Goal: Navigation & Orientation: Find specific page/section

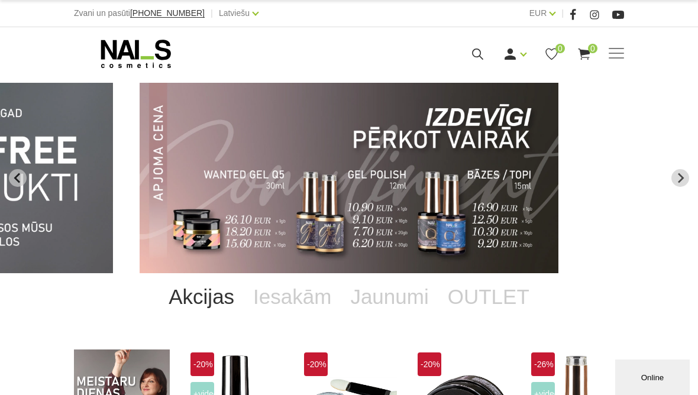
click at [200, 58] on link "Russian" at bounding box center [220, 56] width 89 height 24
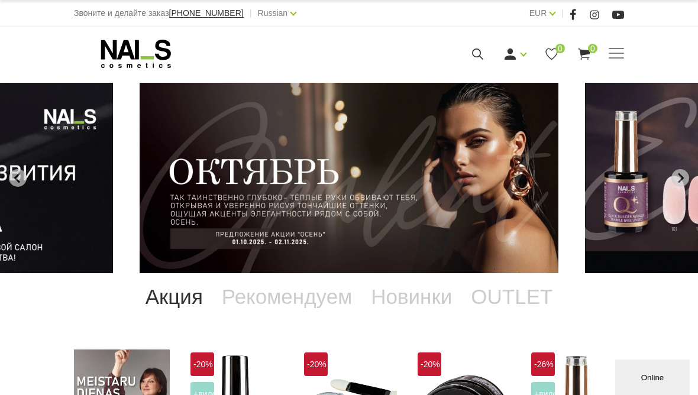
click at [620, 53] on span at bounding box center [615, 53] width 15 height 1
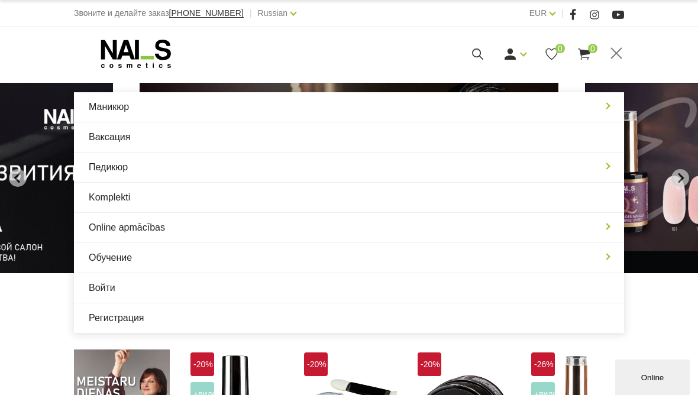
click at [569, 106] on link "Маникюр" at bounding box center [349, 107] width 550 height 30
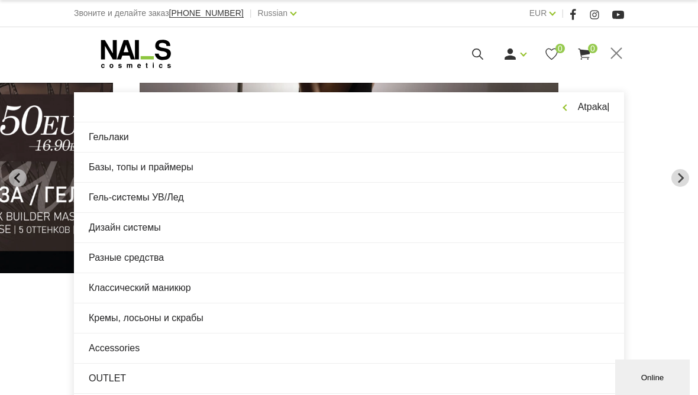
click at [549, 138] on link "Гельлаки" at bounding box center [349, 137] width 550 height 30
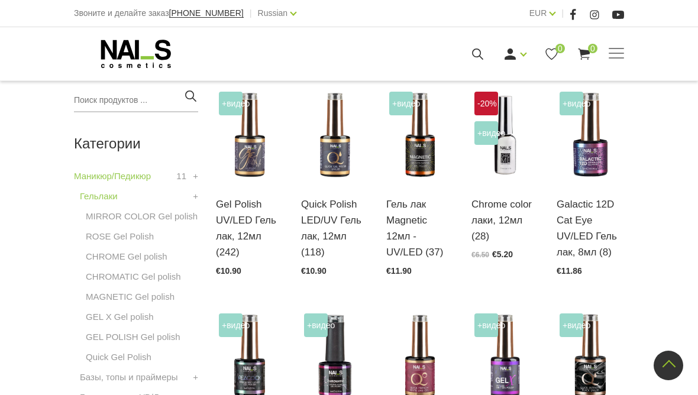
scroll to position [277, 0]
click at [121, 303] on link "MAGNETIC Gel polish" at bounding box center [130, 297] width 89 height 14
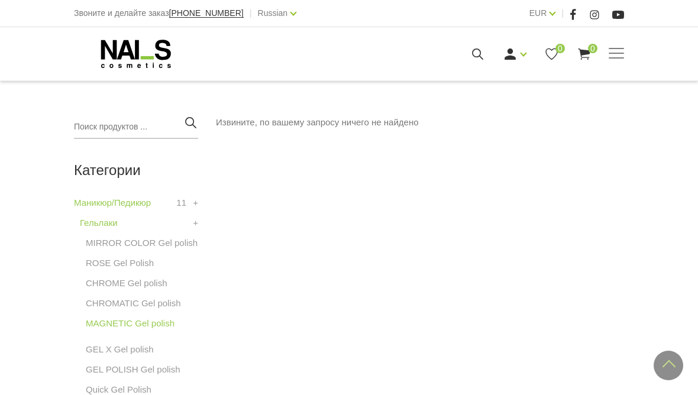
scroll to position [251, 0]
click at [122, 345] on link "GEL X Gel polish" at bounding box center [120, 349] width 68 height 14
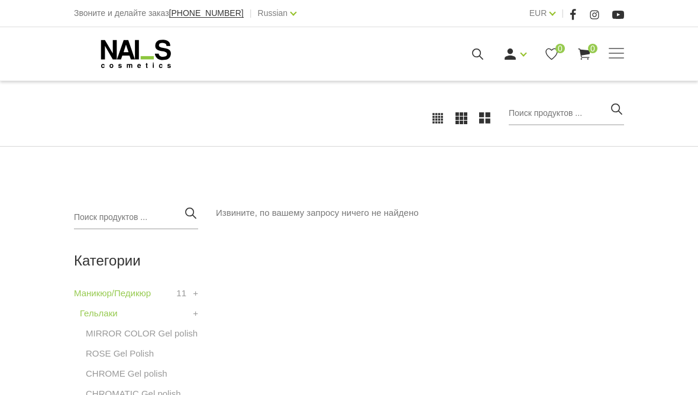
scroll to position [160, 0]
click at [107, 290] on link "Маникюр/Педикюр" at bounding box center [112, 294] width 77 height 14
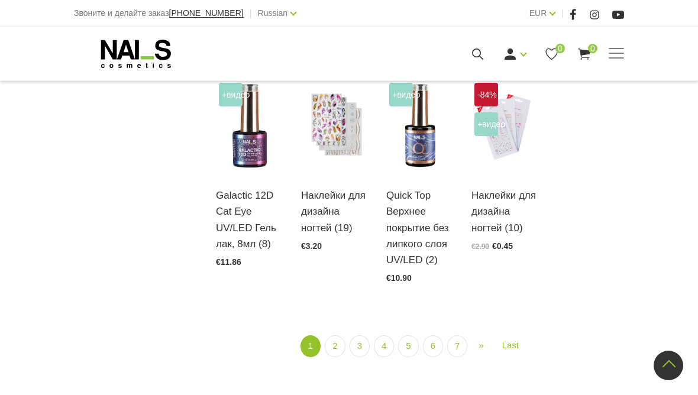
scroll to position [1308, 0]
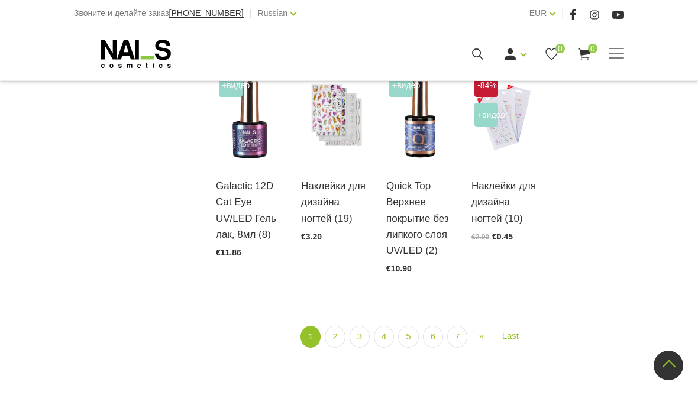
click at [514, 346] on link "Last" at bounding box center [510, 336] width 31 height 21
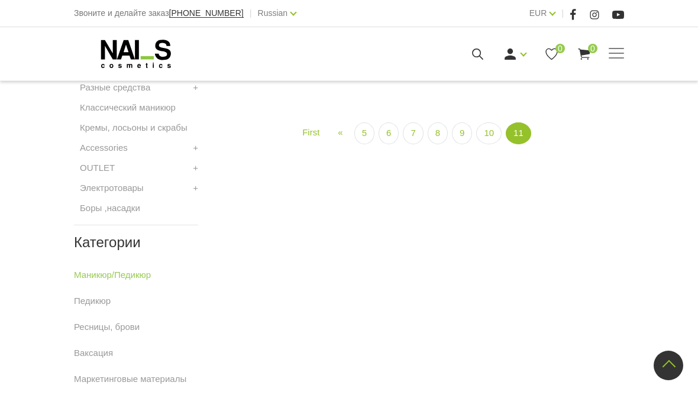
scroll to position [469, 0]
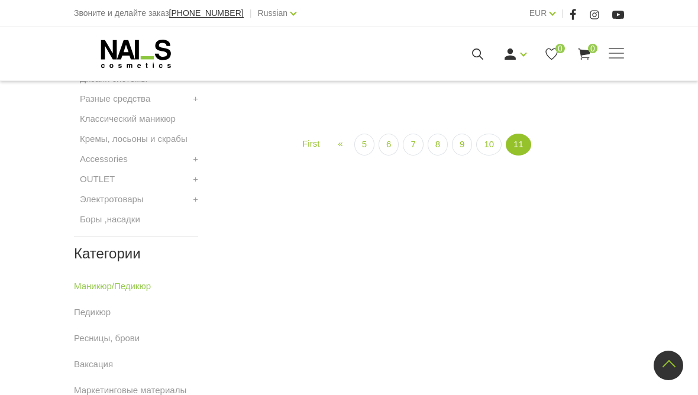
click at [368, 143] on link "5" at bounding box center [364, 145] width 20 height 22
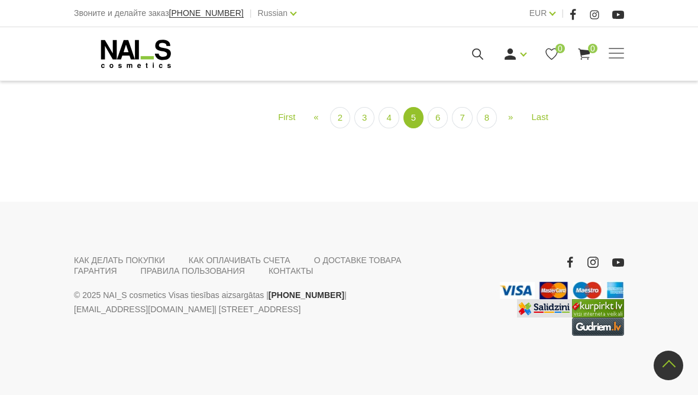
scroll to position [1488, 0]
